Goal: Find specific page/section: Find specific page/section

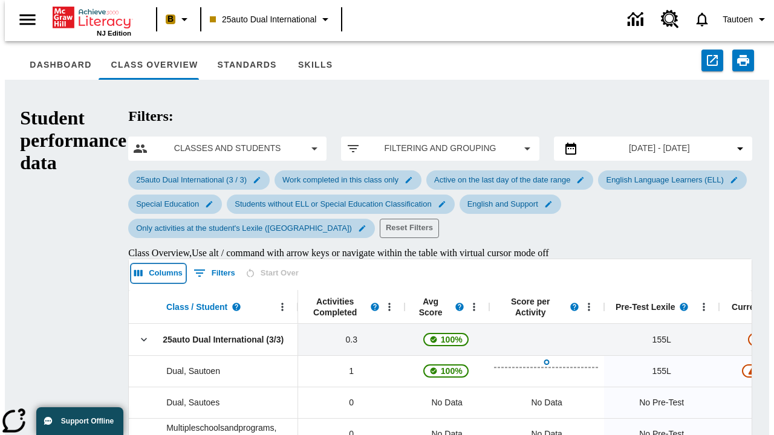
click at [134, 270] on icon "Select columns" at bounding box center [138, 273] width 8 height 7
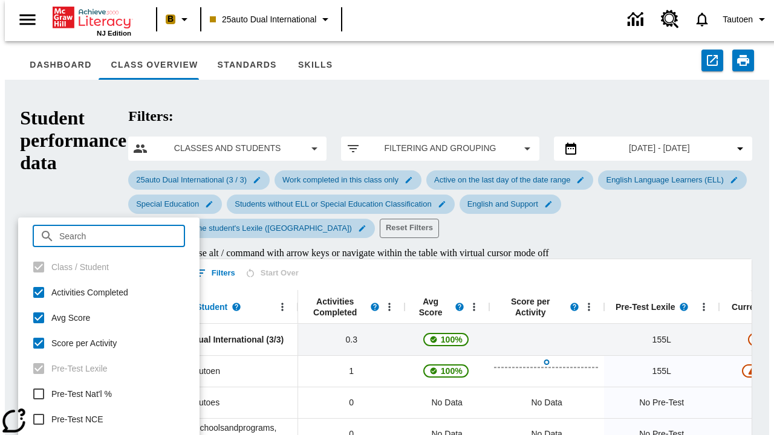
checkbox input "true"
